Goal: Entertainment & Leisure: Consume media (video, audio)

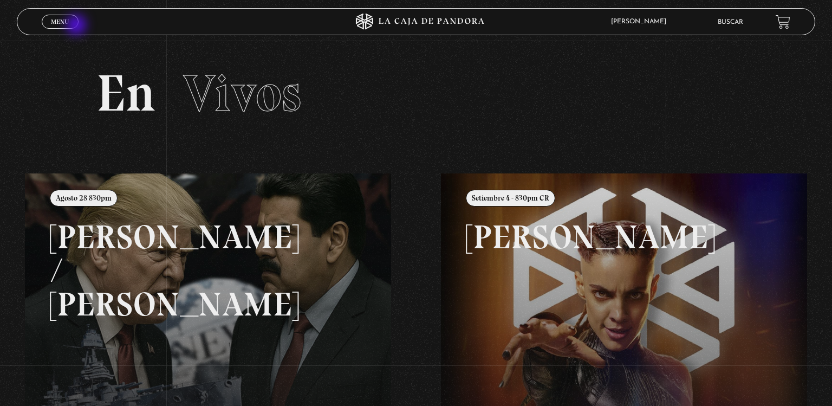
click at [77, 26] on link "Menu Cerrar" at bounding box center [60, 22] width 37 height 14
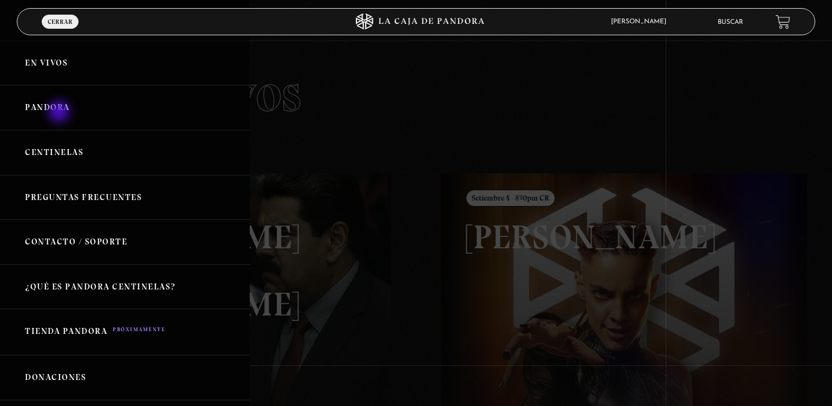
click at [60, 113] on link "Pandora" at bounding box center [125, 107] width 250 height 45
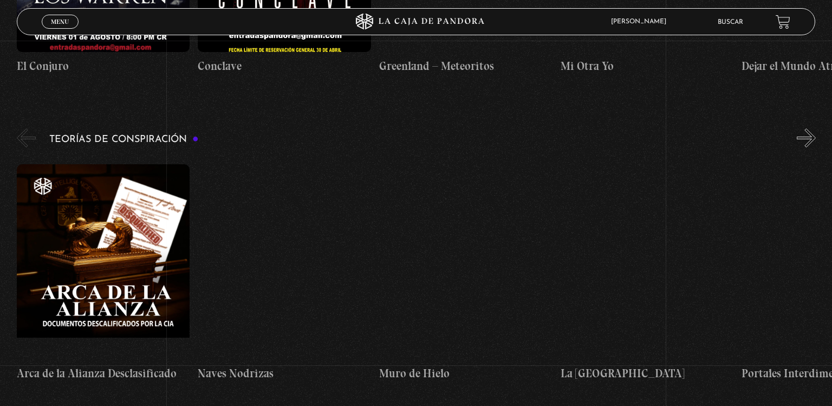
scroll to position [2262, 0]
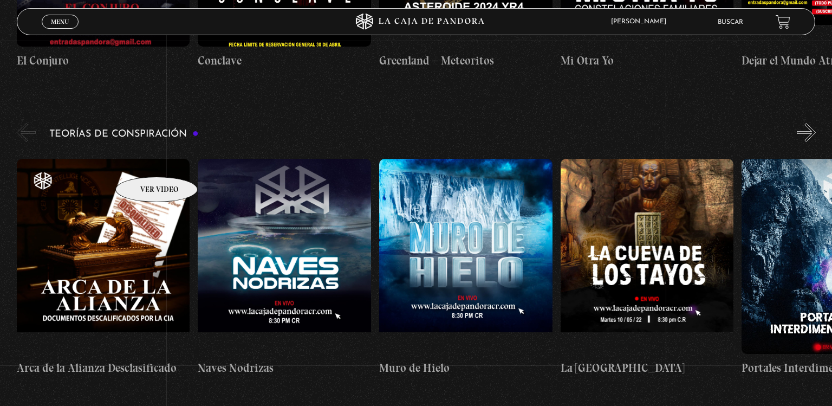
click at [142, 160] on figure at bounding box center [103, 256] width 173 height 195
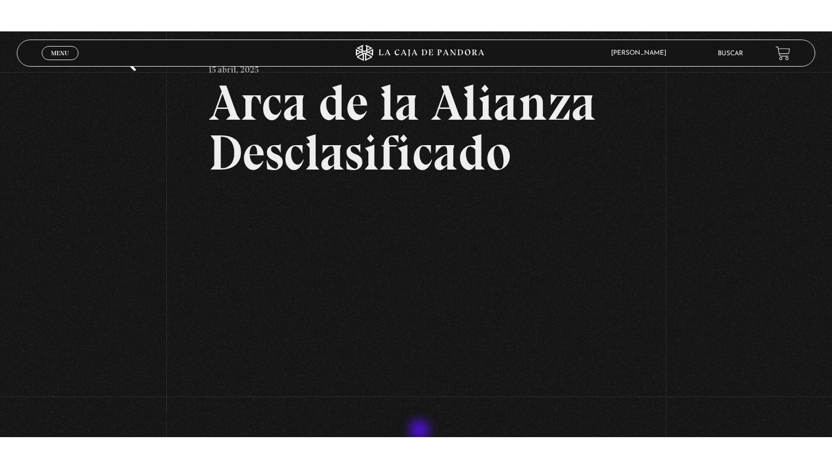
scroll to position [58, 0]
